Goal: Information Seeking & Learning: Learn about a topic

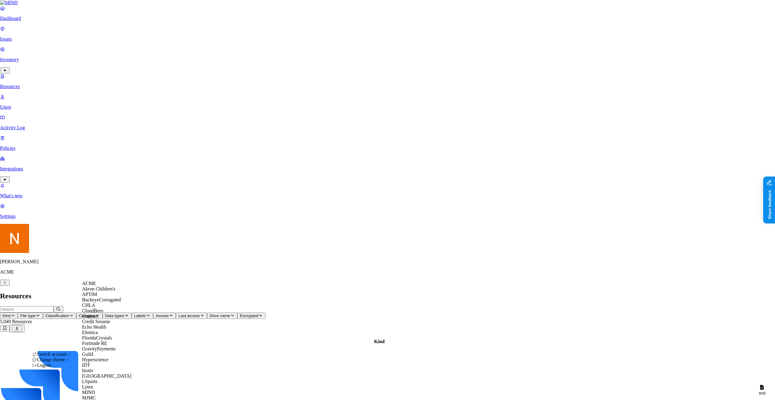
scroll to position [234, 0]
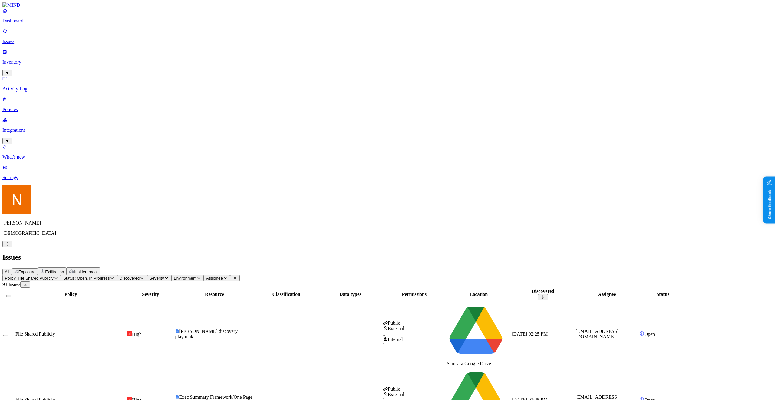
click at [174, 397] on div "High" at bounding box center [150, 400] width 47 height 6
click at [35, 270] on span "Exposure" at bounding box center [26, 272] width 17 height 5
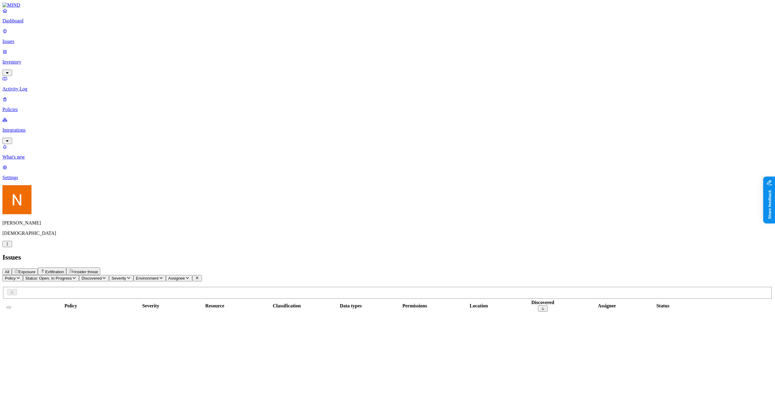
click at [32, 39] on p "Issues" at bounding box center [387, 41] width 770 height 5
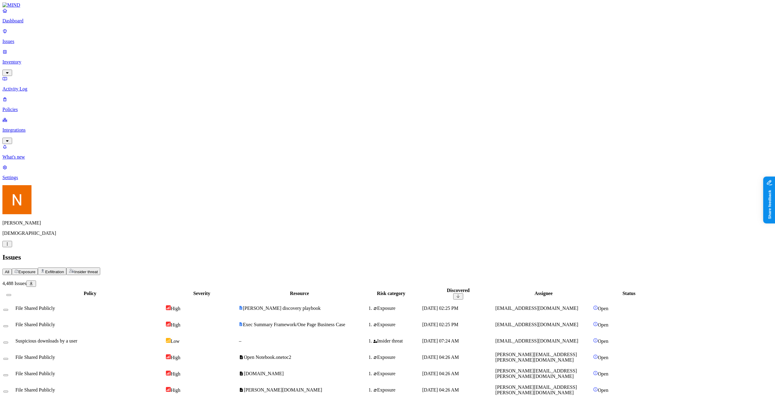
click at [47, 59] on p "Inventory" at bounding box center [387, 61] width 770 height 5
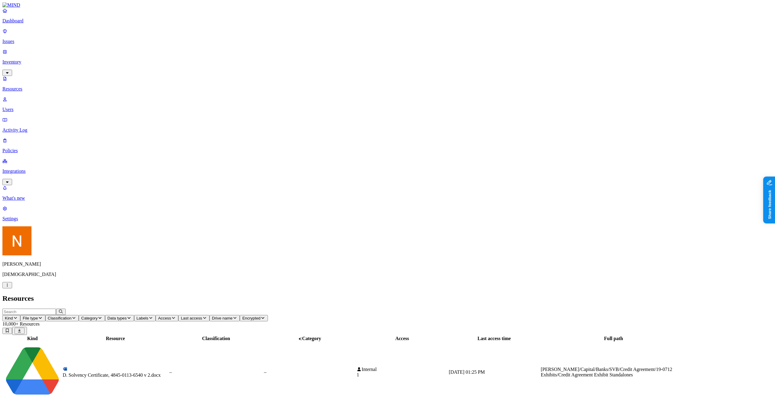
scroll to position [22, 0]
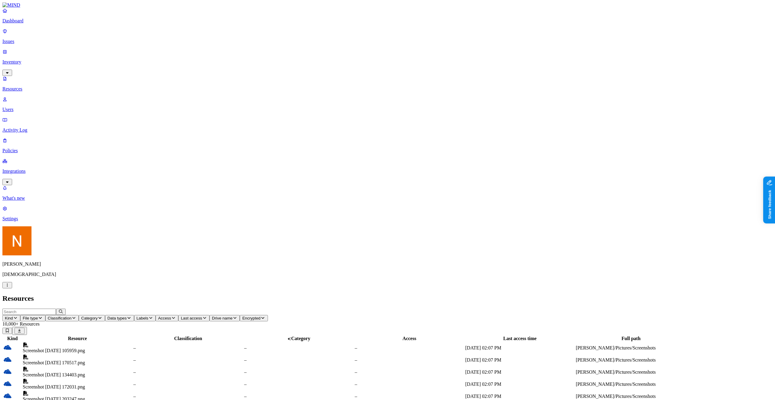
click at [133, 367] on td "Screenshot 2025-05-29 110256.png" at bounding box center [77, 373] width 110 height 12
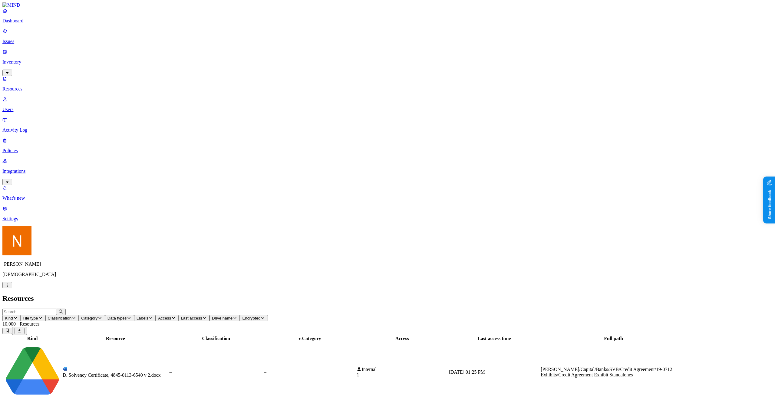
scroll to position [15, 0]
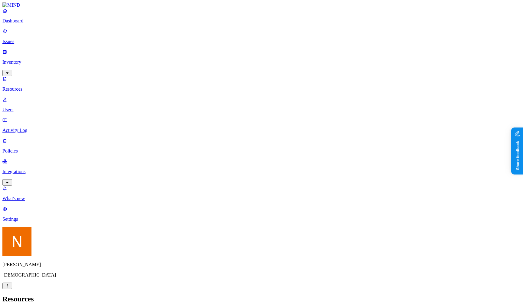
scroll to position [4, 0]
click at [53, 177] on nav "Dashboard Issues Inventory Resources Users Activity Log Policies Integrations W…" at bounding box center [261, 115] width 518 height 214
click at [59, 289] on div "Nitai Mishary Samsara" at bounding box center [261, 257] width 518 height 62
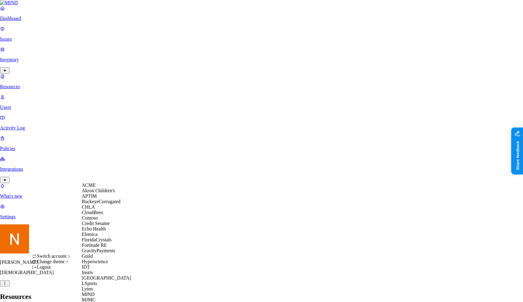
click at [101, 188] on div "ACME" at bounding box center [111, 184] width 59 height 5
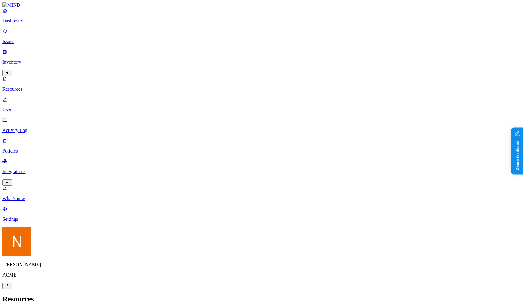
click at [34, 148] on p "Policies" at bounding box center [261, 150] width 518 height 5
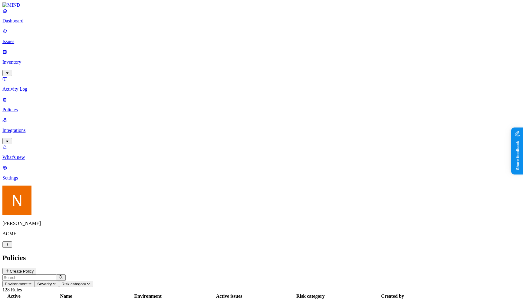
click at [182, 253] on header "Policies Create Policy" at bounding box center [261, 263] width 518 height 21
click at [40, 127] on p "Integrations" at bounding box center [261, 129] width 518 height 5
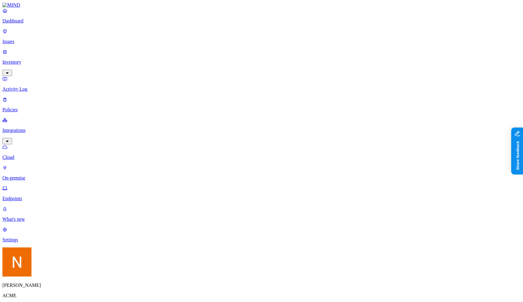
click at [55, 196] on p "Endpoints" at bounding box center [261, 198] width 518 height 5
